Goal: Communication & Community: Answer question/provide support

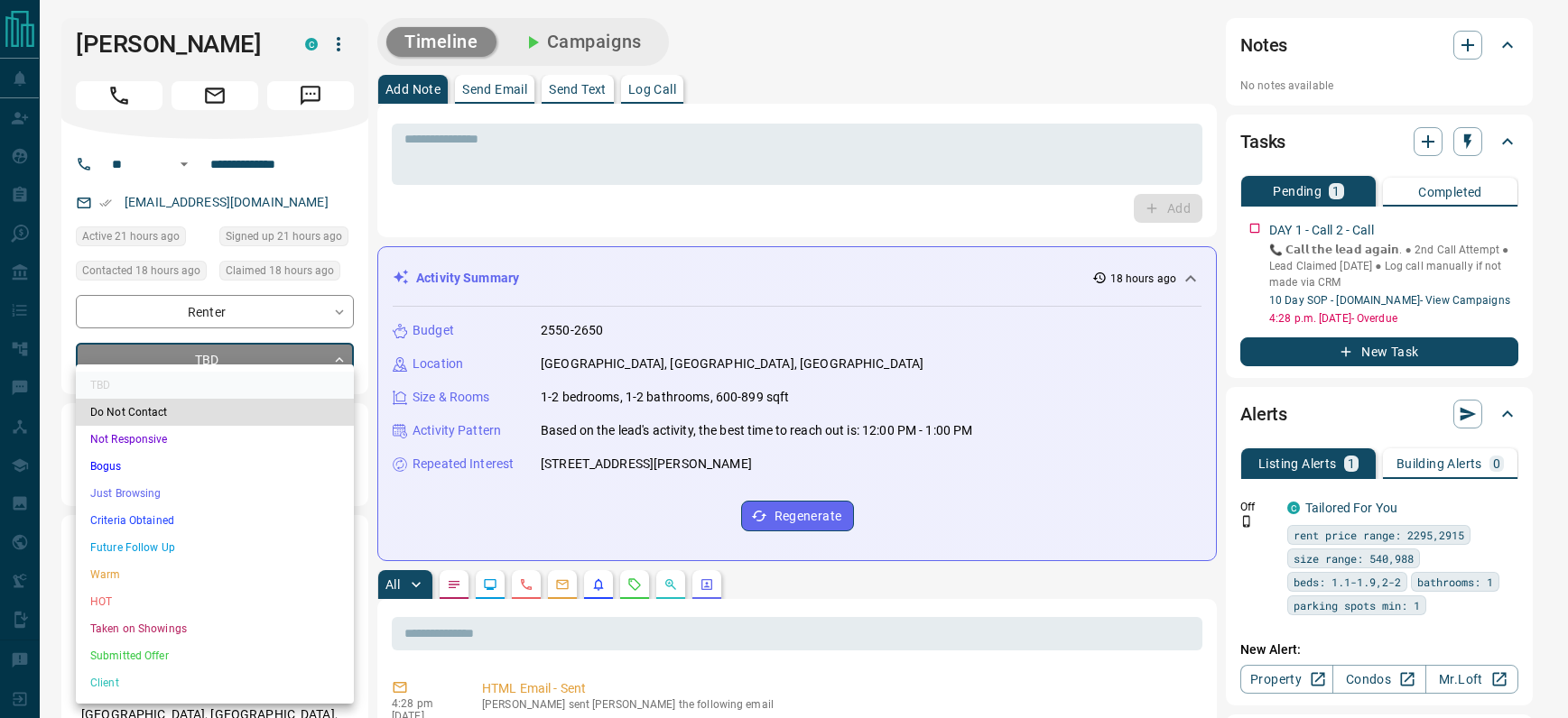
drag, startPoint x: 677, startPoint y: 145, endPoint x: 580, endPoint y: 93, distance: 110.1
click at [667, 138] on div at bounding box center [784, 359] width 1568 height 718
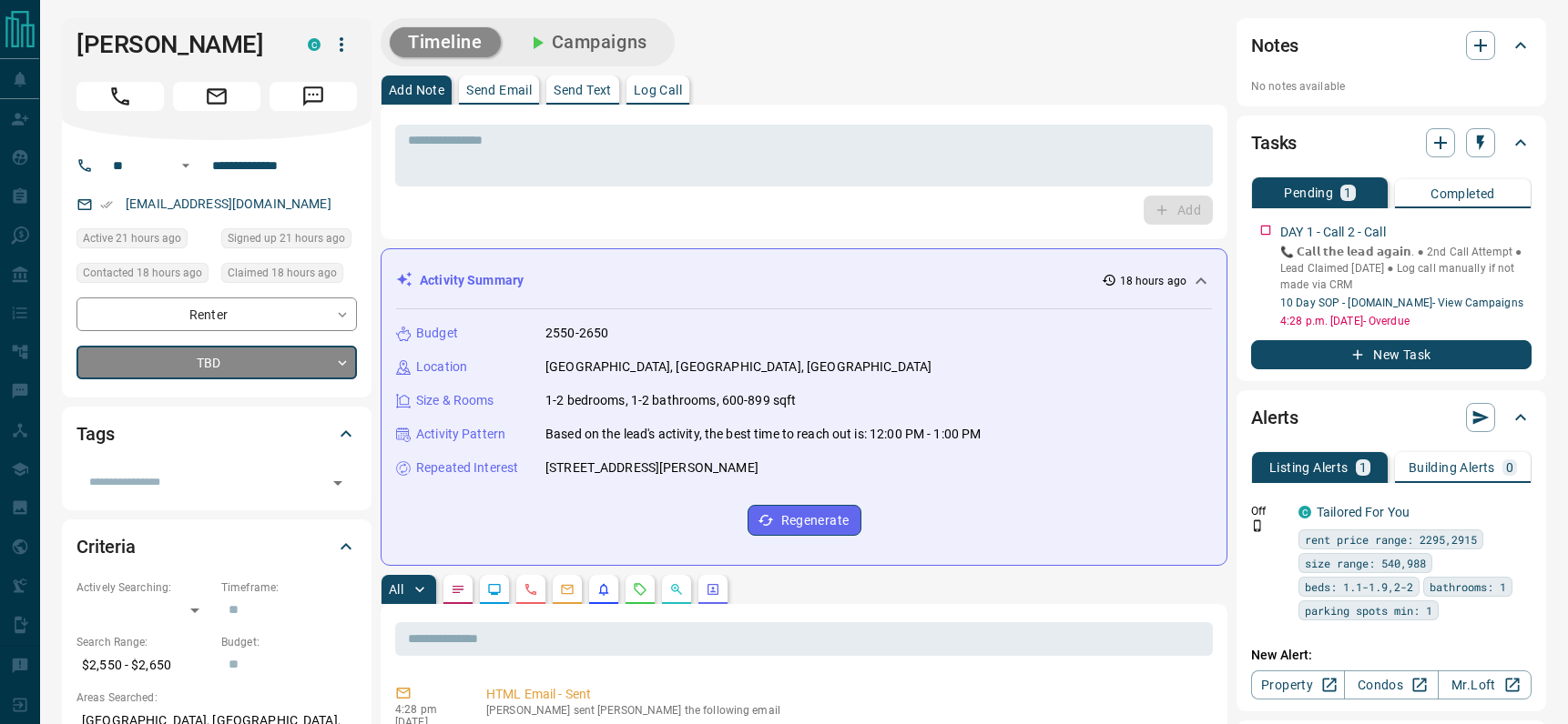
click at [480, 92] on p "Send Email" at bounding box center [499, 90] width 65 height 13
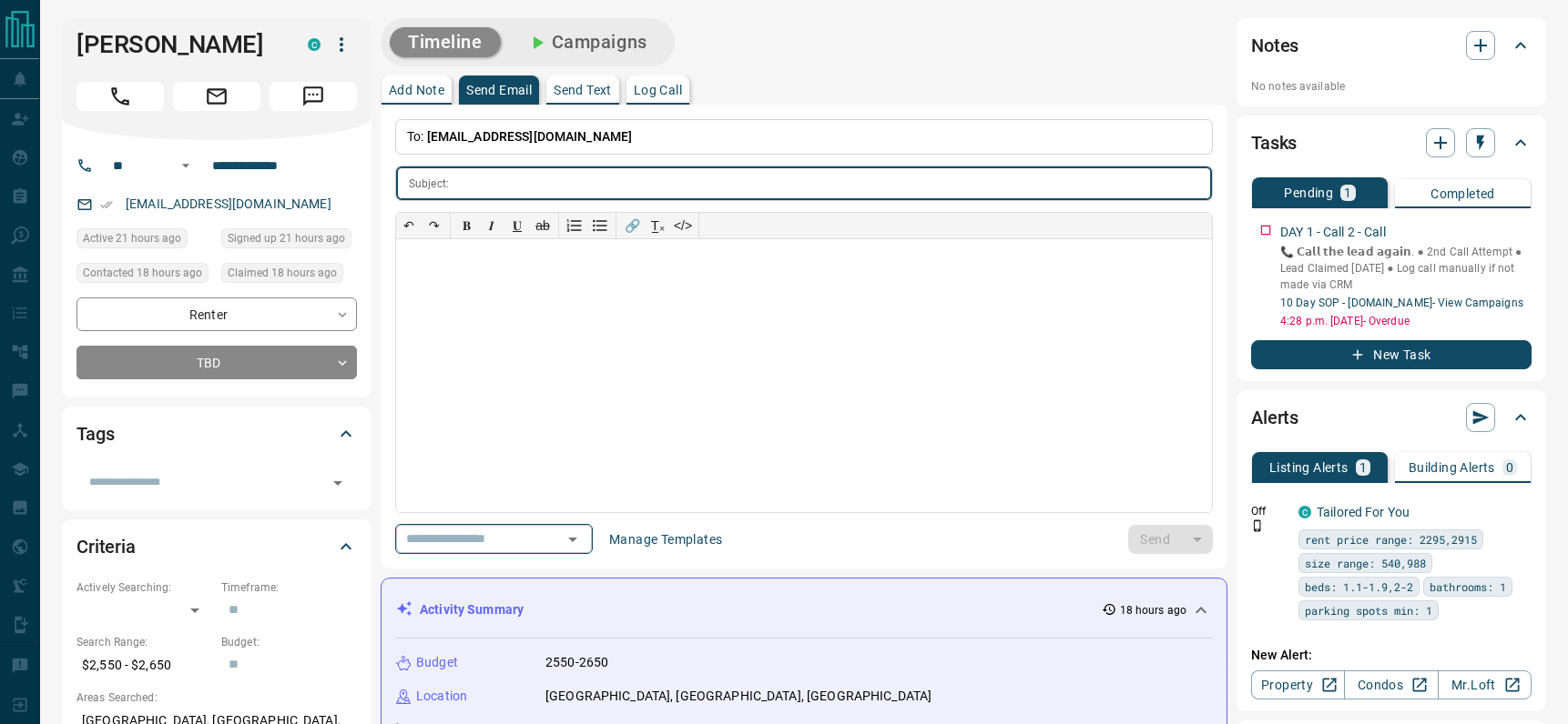
click at [577, 535] on icon "Open" at bounding box center [573, 539] width 22 height 21
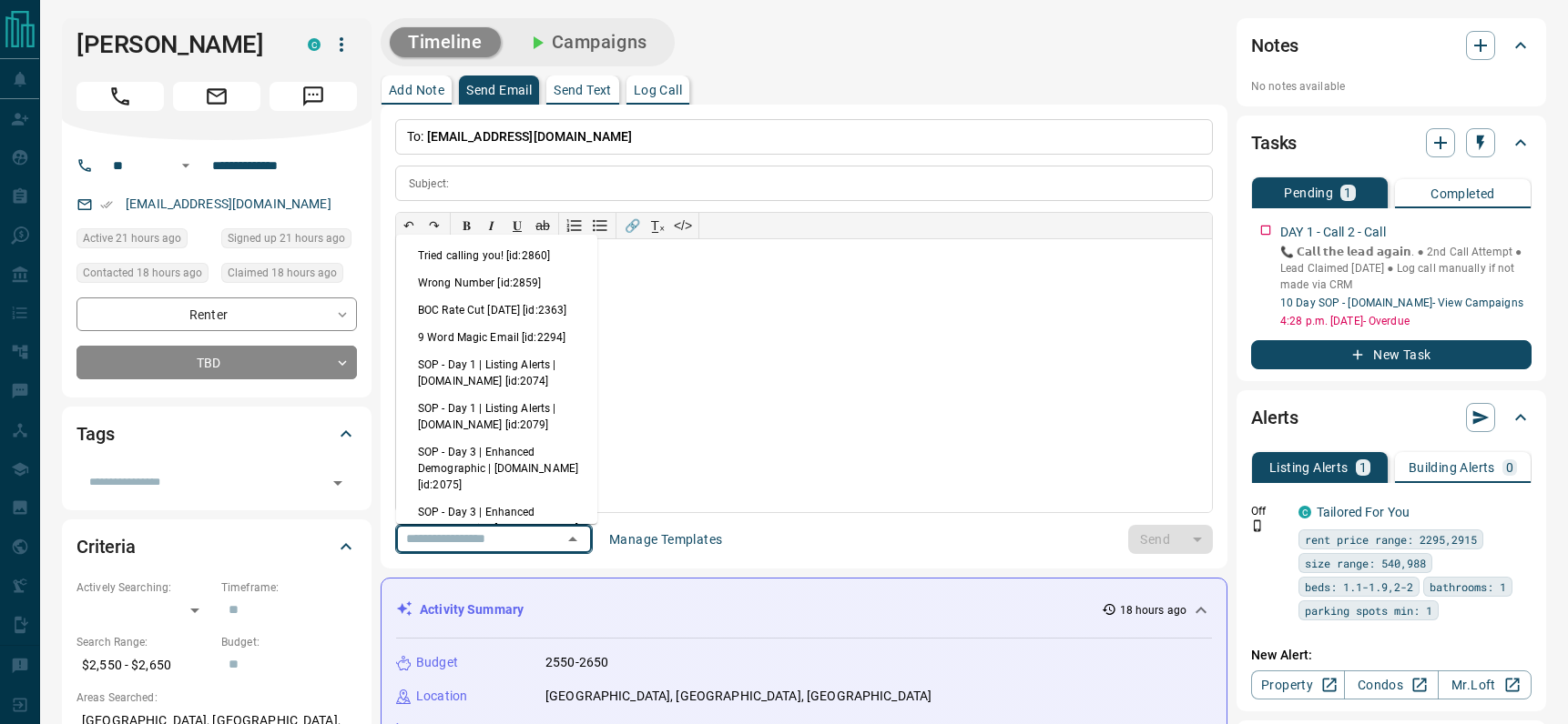
click at [446, 277] on li "Wrong Number [id:2859]" at bounding box center [497, 283] width 201 height 27
type input "**********"
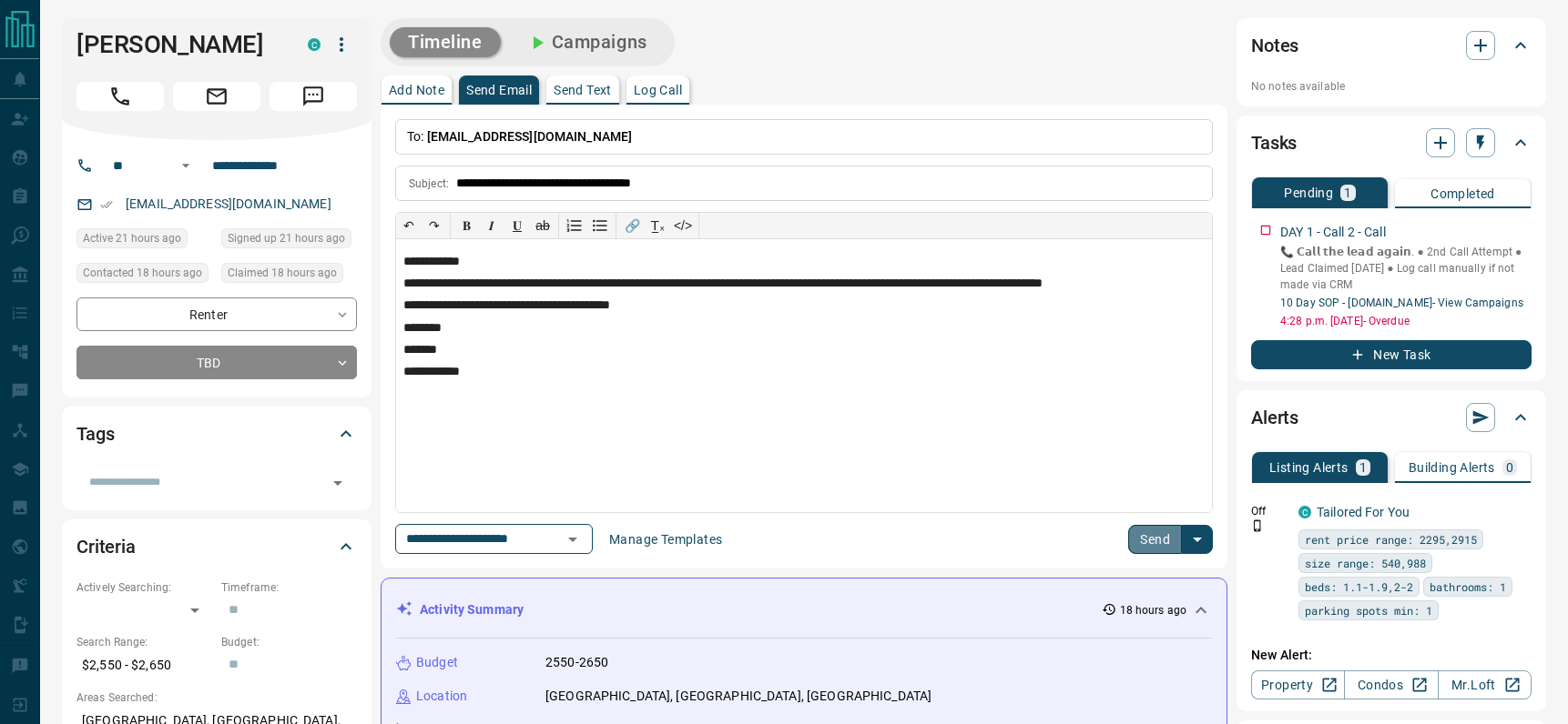
click at [1142, 532] on button "Send" at bounding box center [1154, 539] width 54 height 29
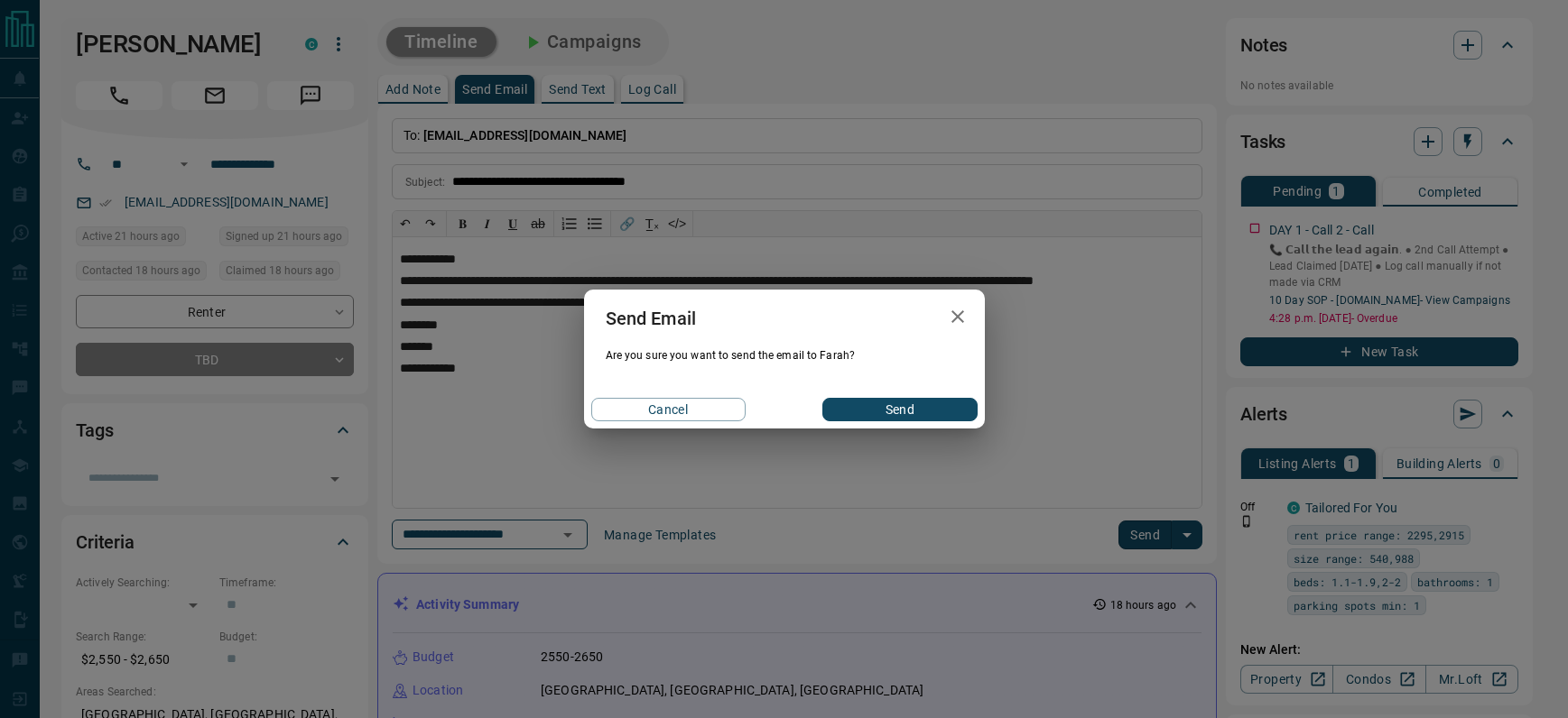
click at [905, 407] on button "Send" at bounding box center [898, 410] width 154 height 23
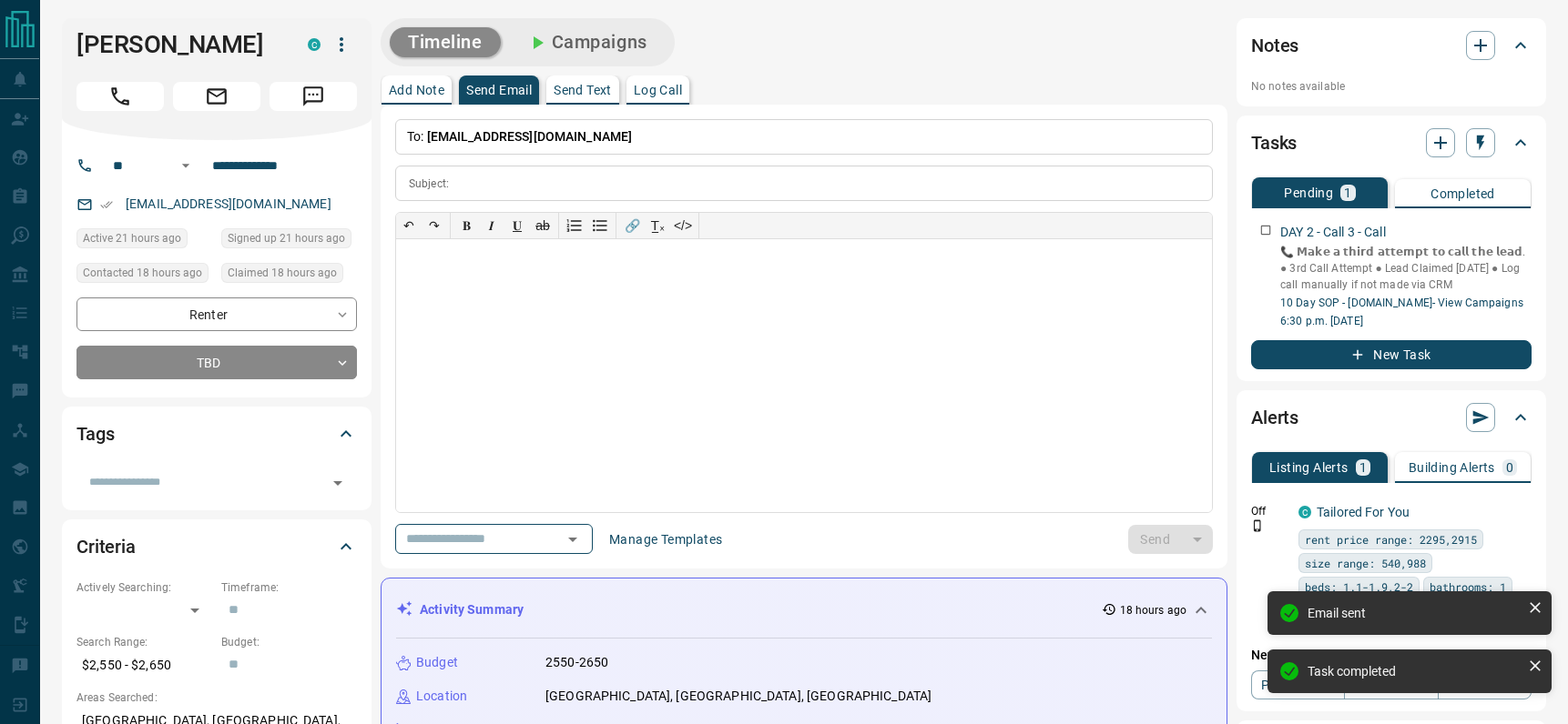
click at [677, 85] on p "Log Call" at bounding box center [657, 90] width 48 height 13
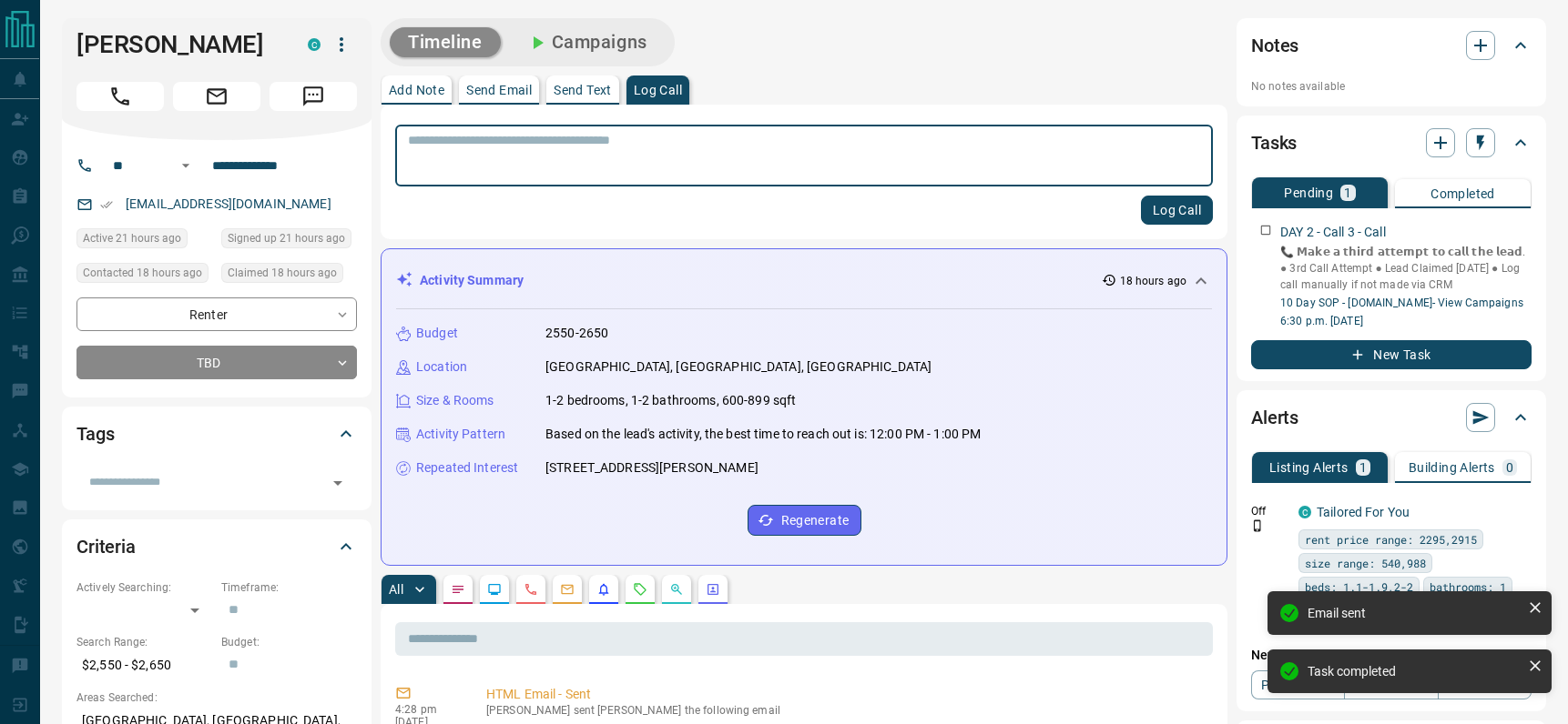
click at [648, 164] on textarea at bounding box center [804, 155] width 792 height 46
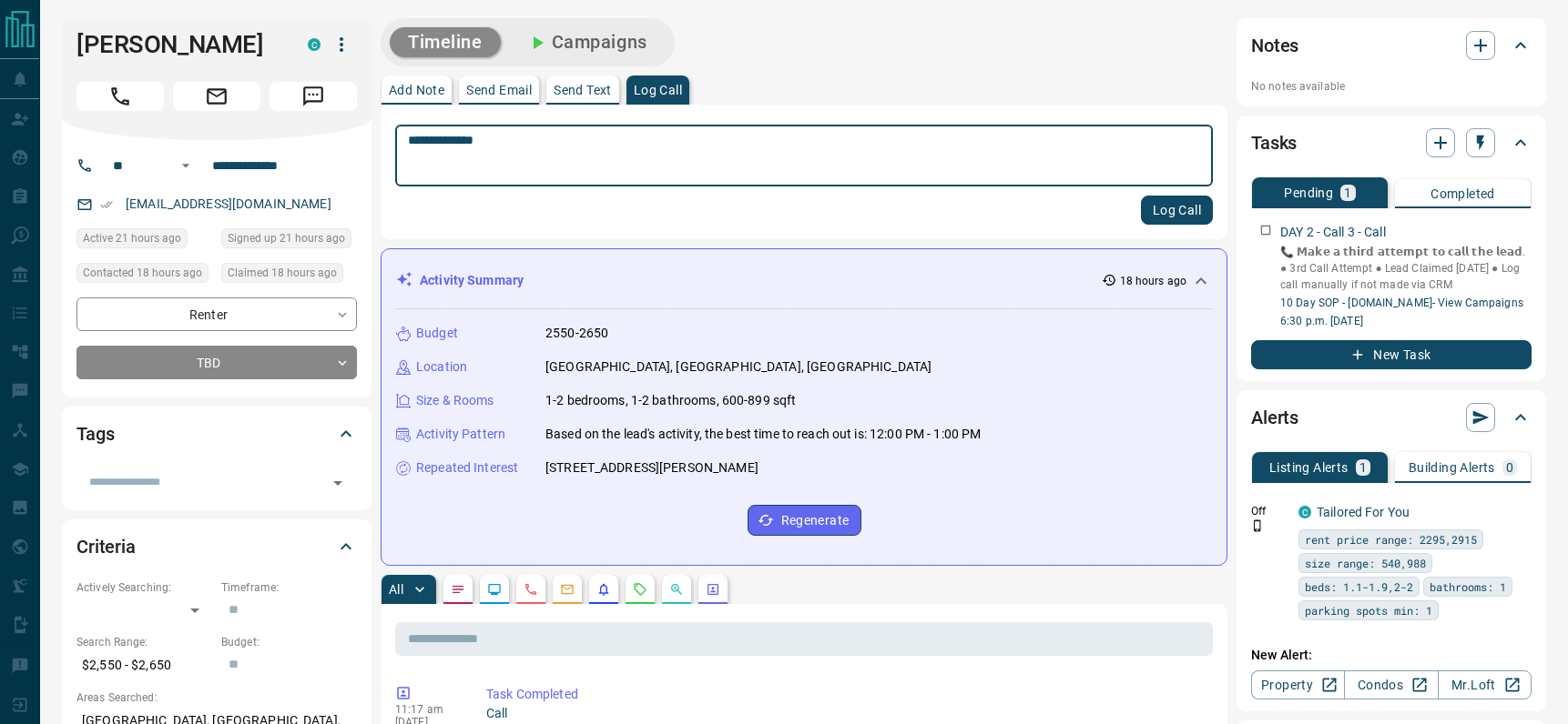
type textarea "**********"
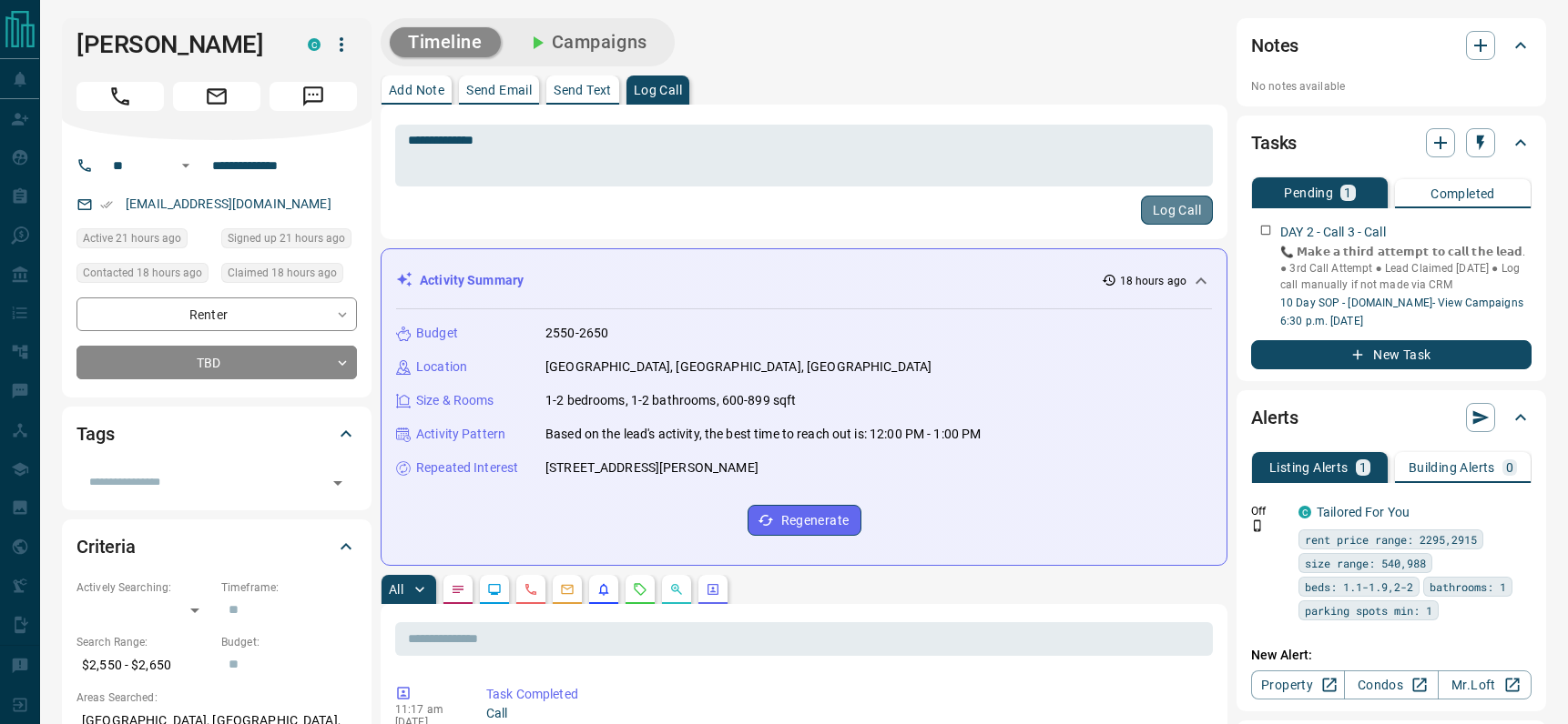
click at [1160, 212] on button "Log Call" at bounding box center [1177, 210] width 72 height 29
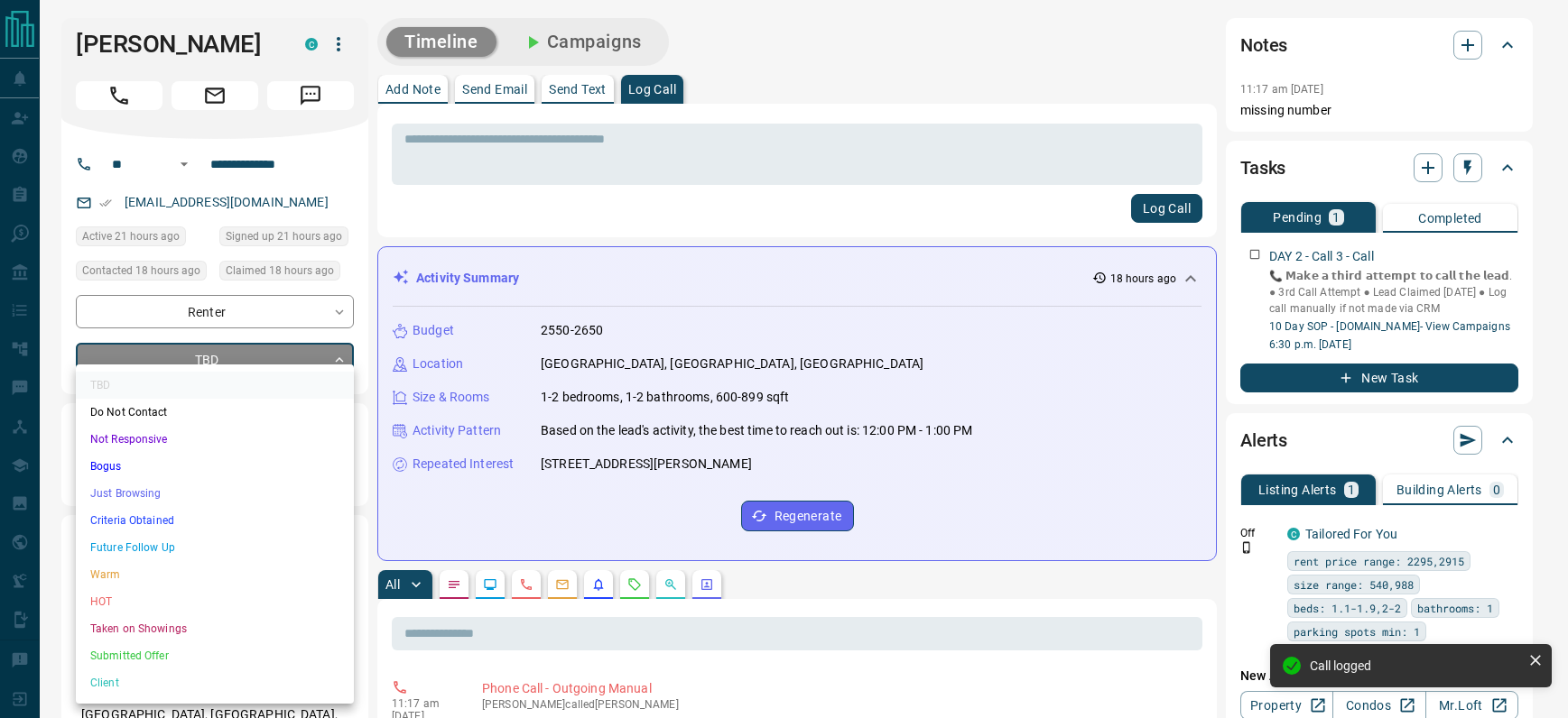
click at [157, 468] on li "Bogus" at bounding box center [214, 467] width 278 height 27
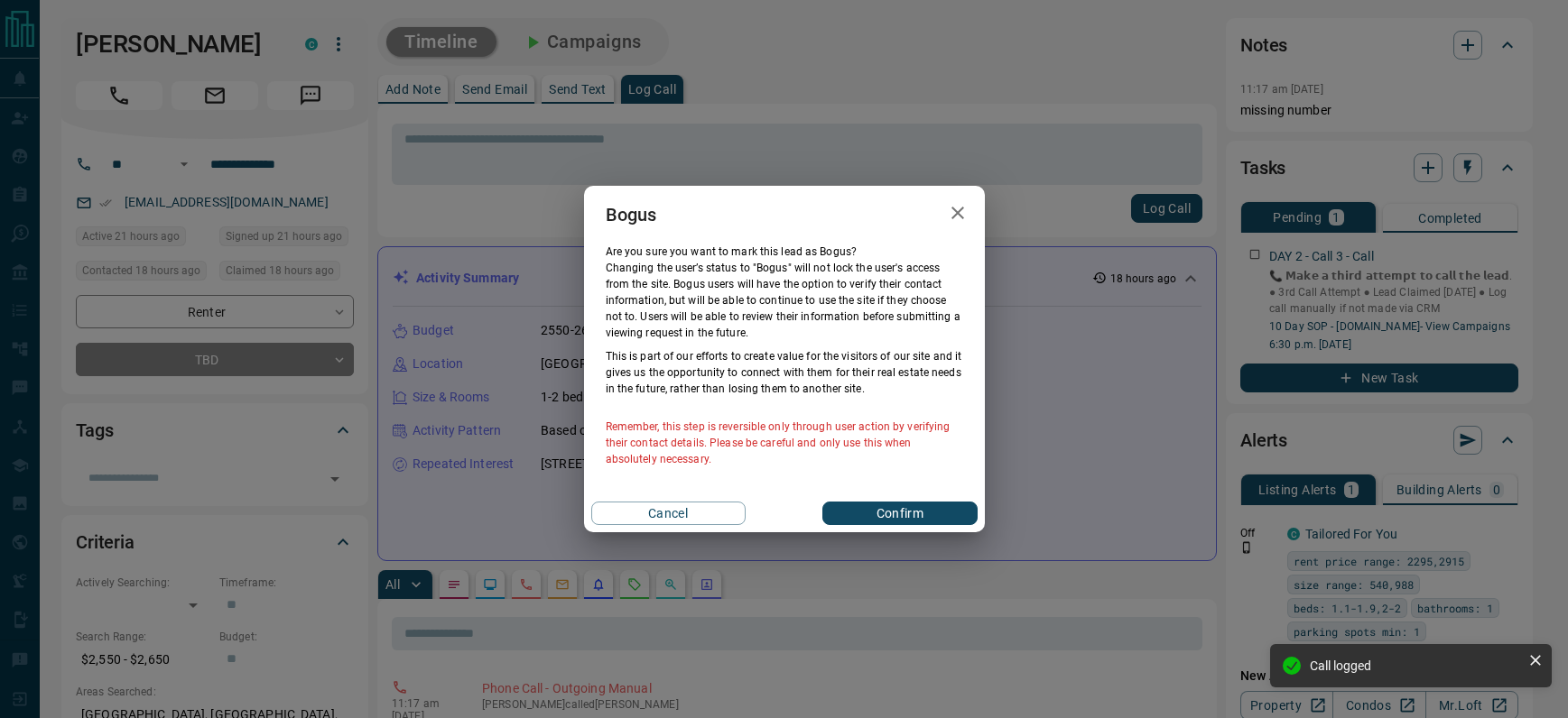
drag, startPoint x: 874, startPoint y: 500, endPoint x: 875, endPoint y: 514, distance: 14.0
click at [874, 500] on div "Cancel Confirm" at bounding box center [785, 513] width 401 height 38
click at [875, 514] on button "Confirm" at bounding box center [898, 514] width 154 height 23
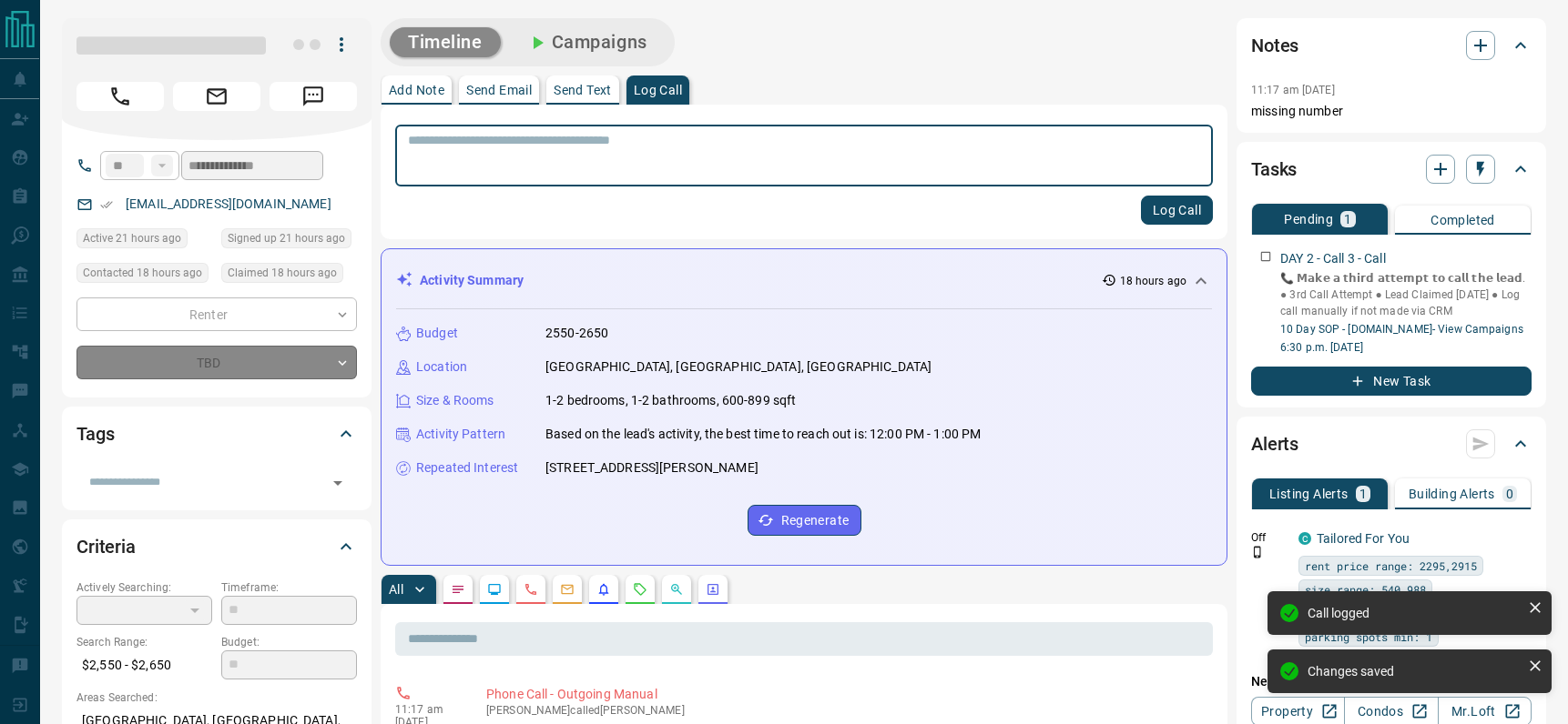
type input "**********"
type input "*"
